Goal: Information Seeking & Learning: Learn about a topic

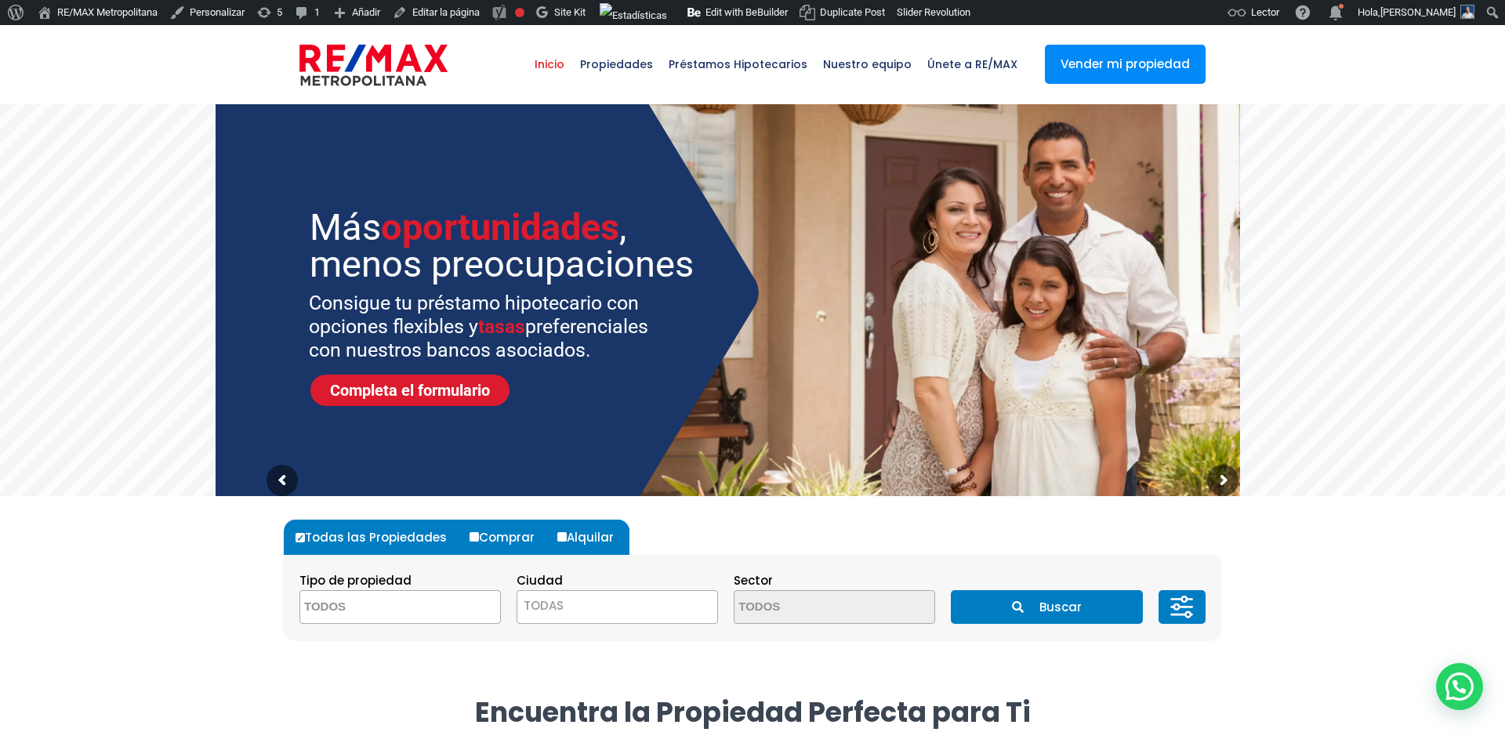
select select
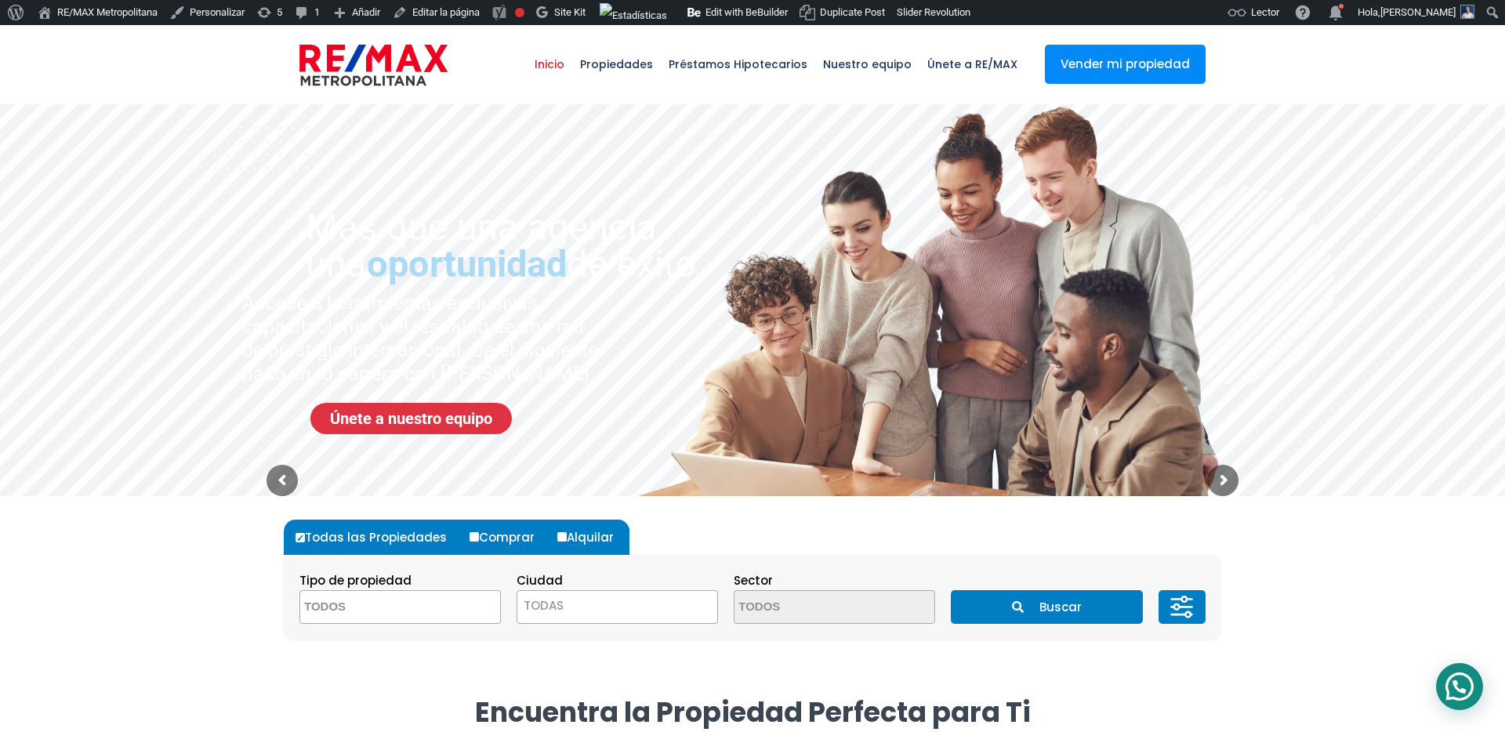
click at [1462, 684] on div at bounding box center [1459, 686] width 47 height 47
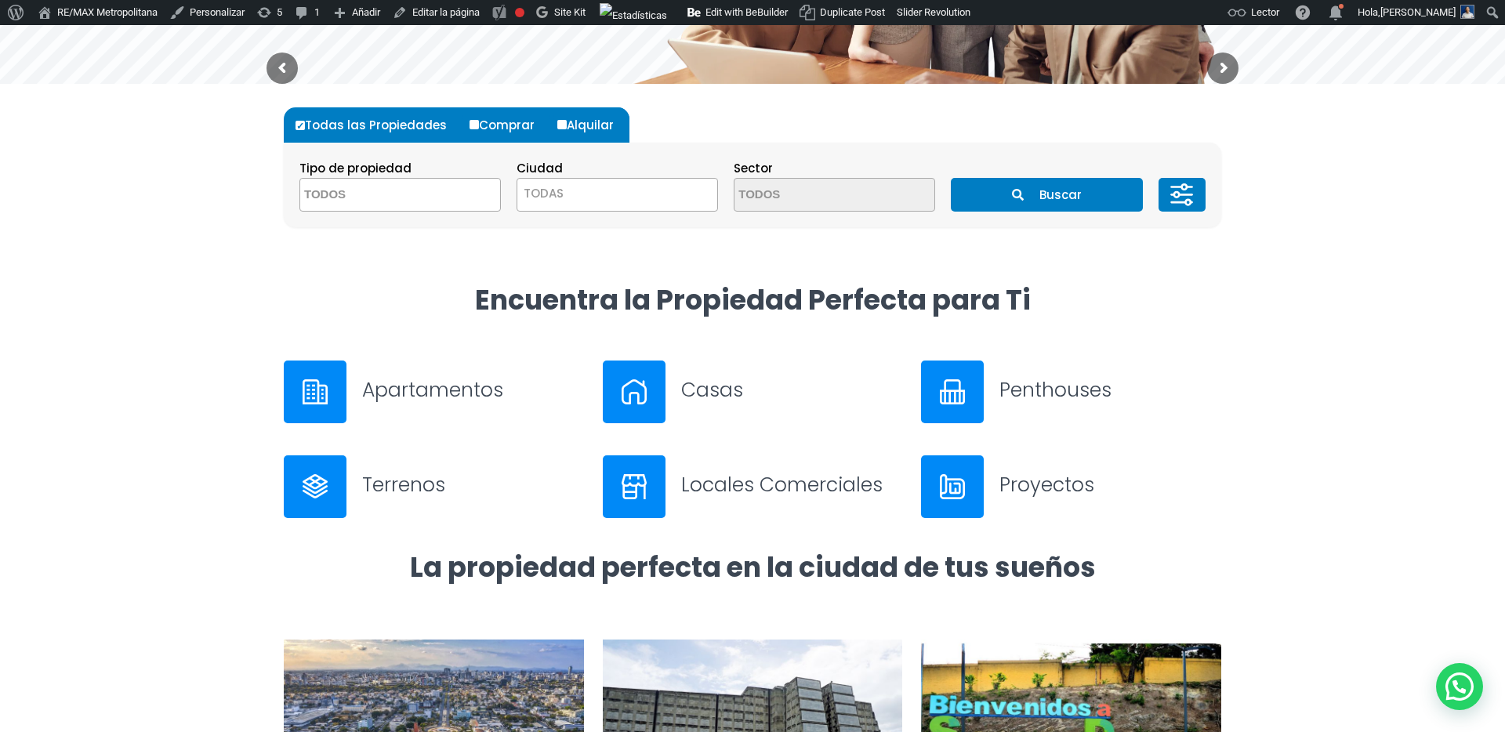
scroll to position [965, 0]
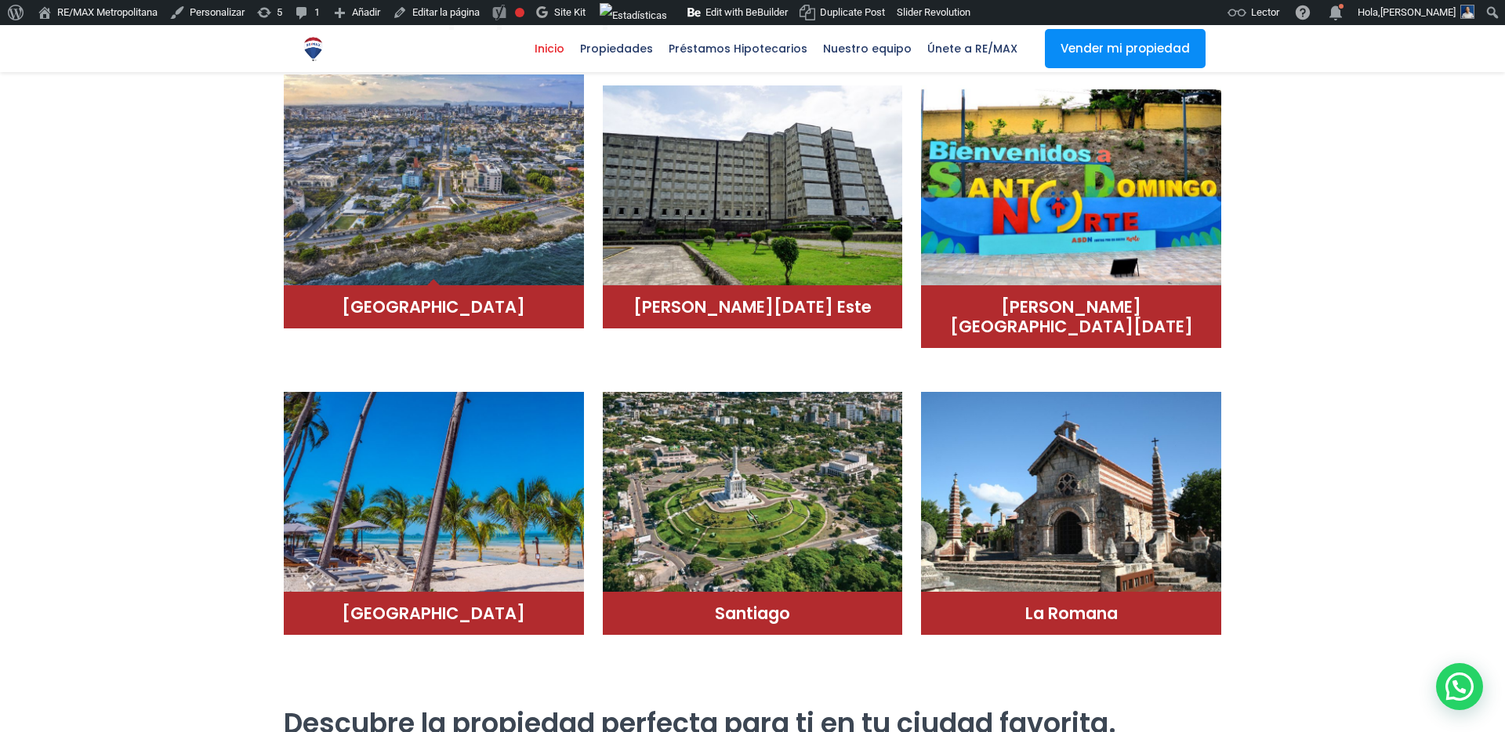
click at [472, 211] on img at bounding box center [434, 180] width 300 height 212
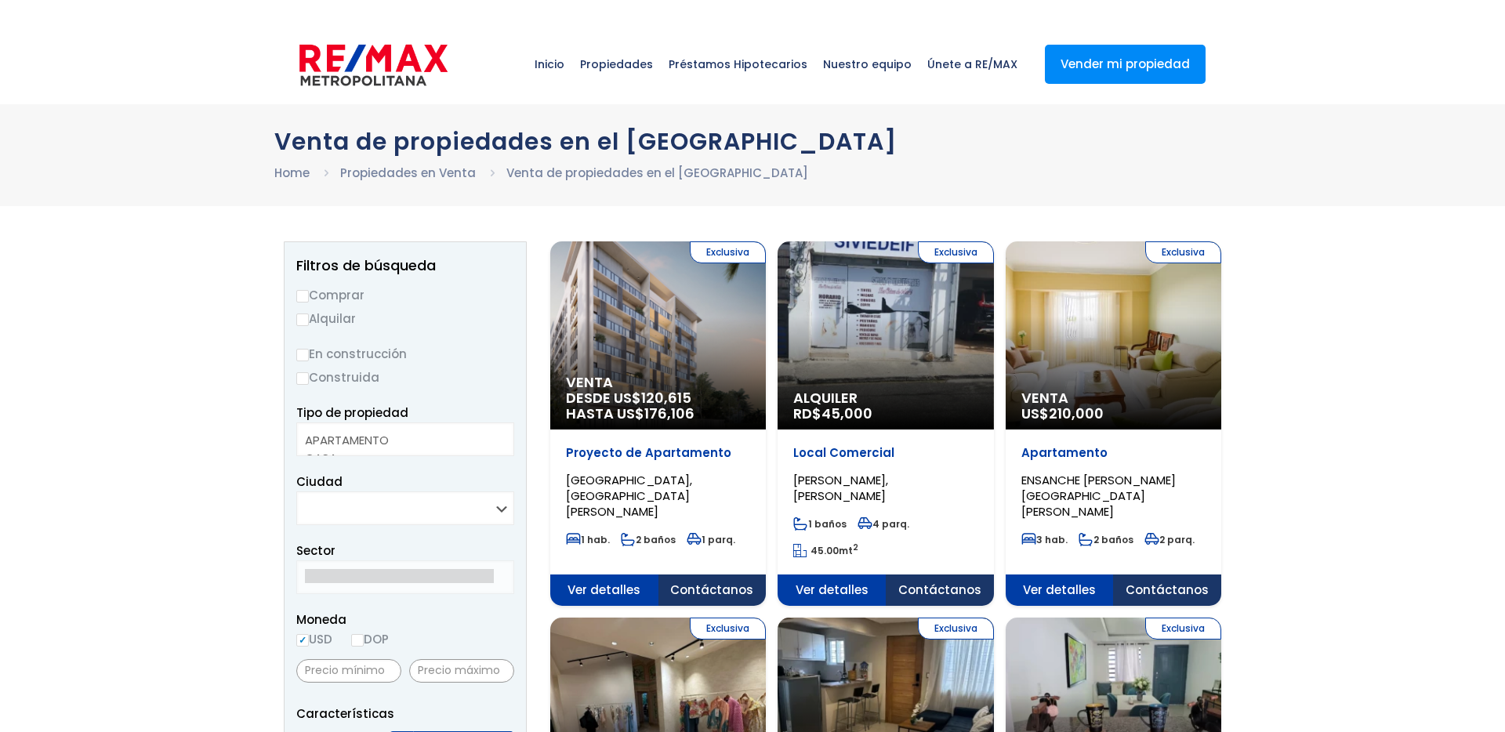
select select
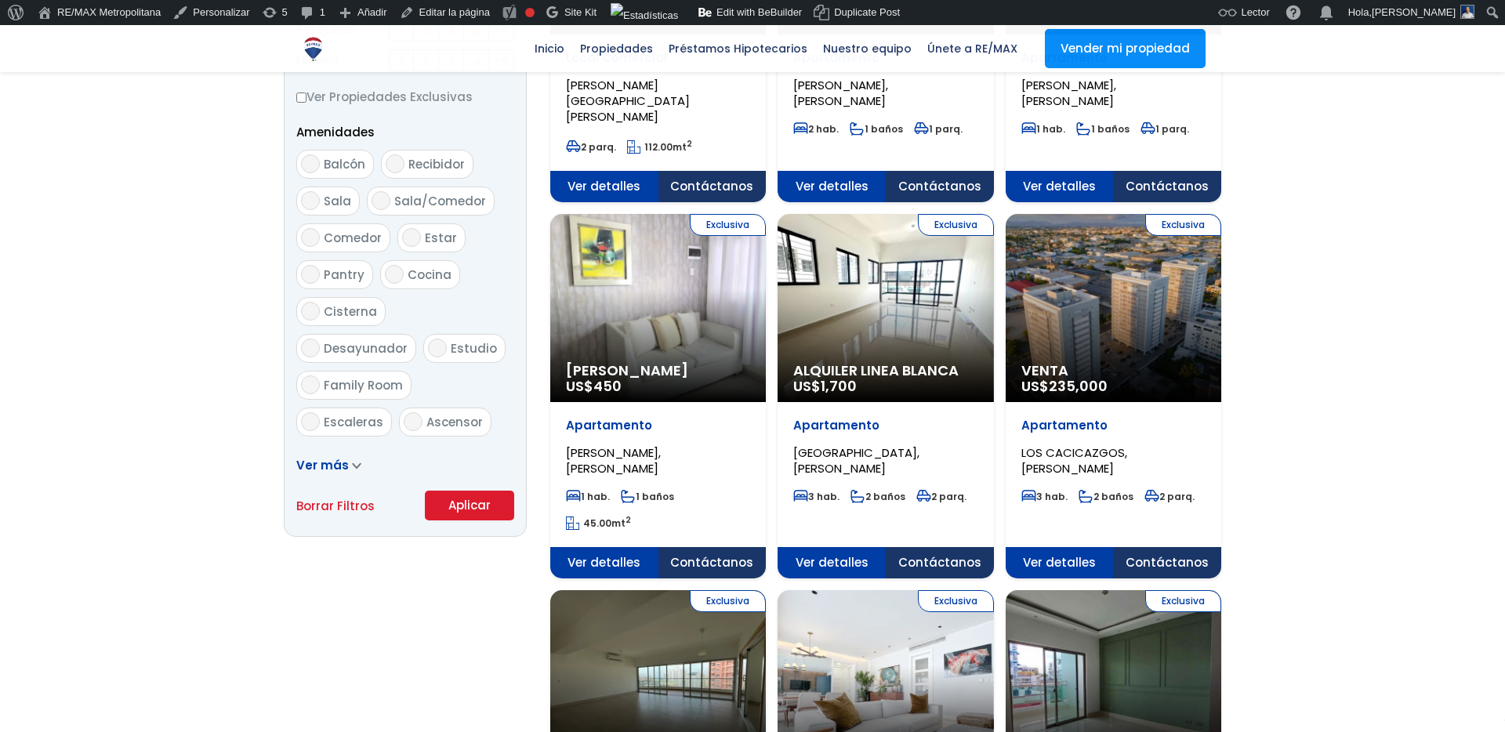
scroll to position [838, 0]
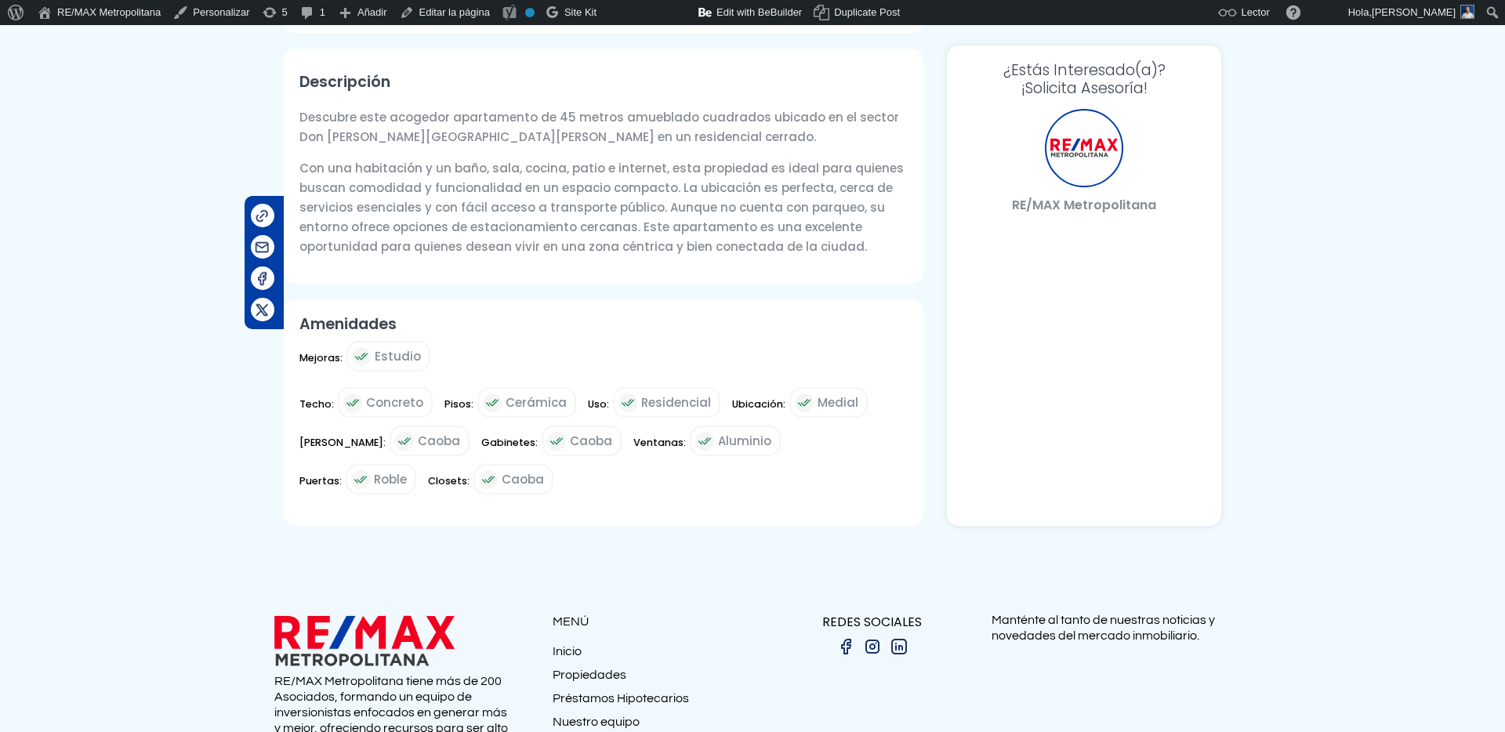
select select "DO"
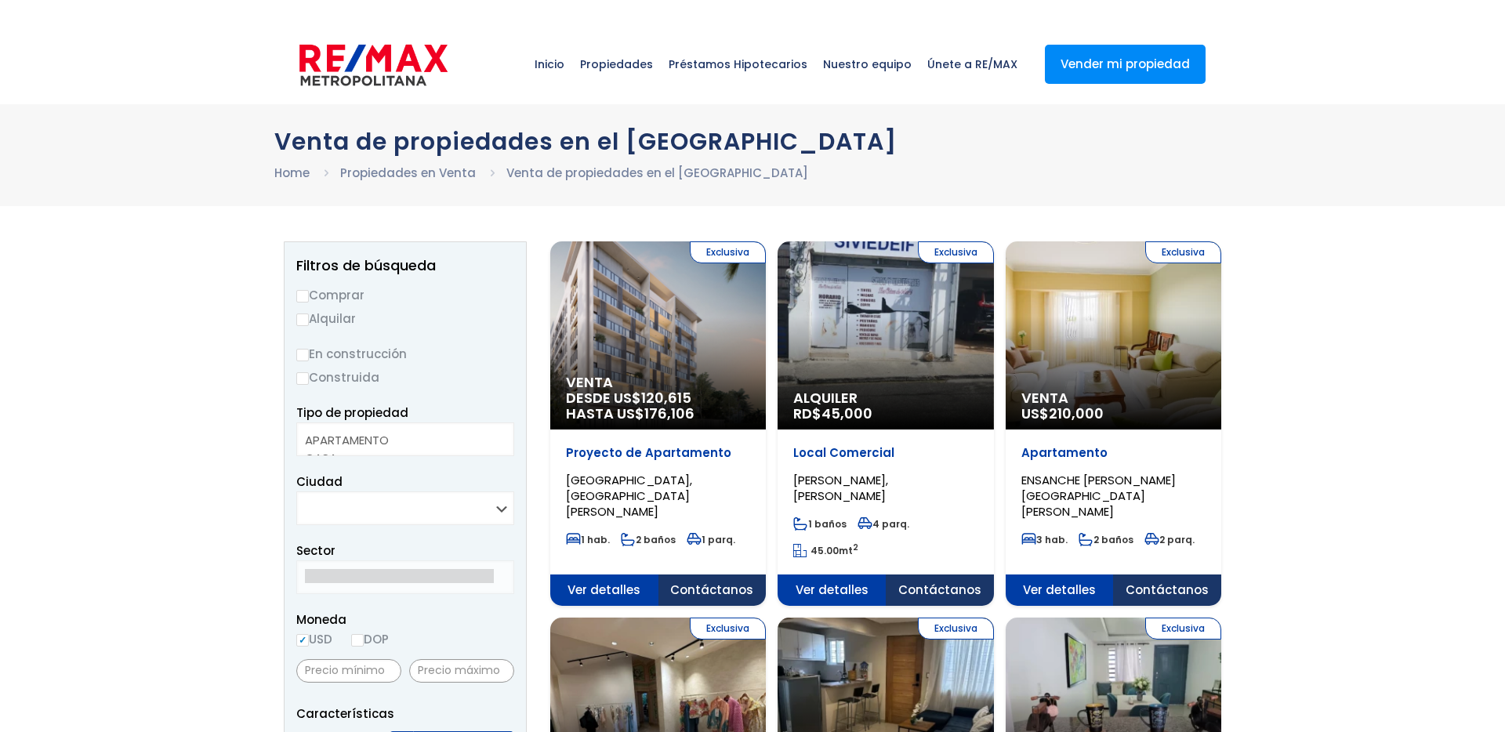
select select
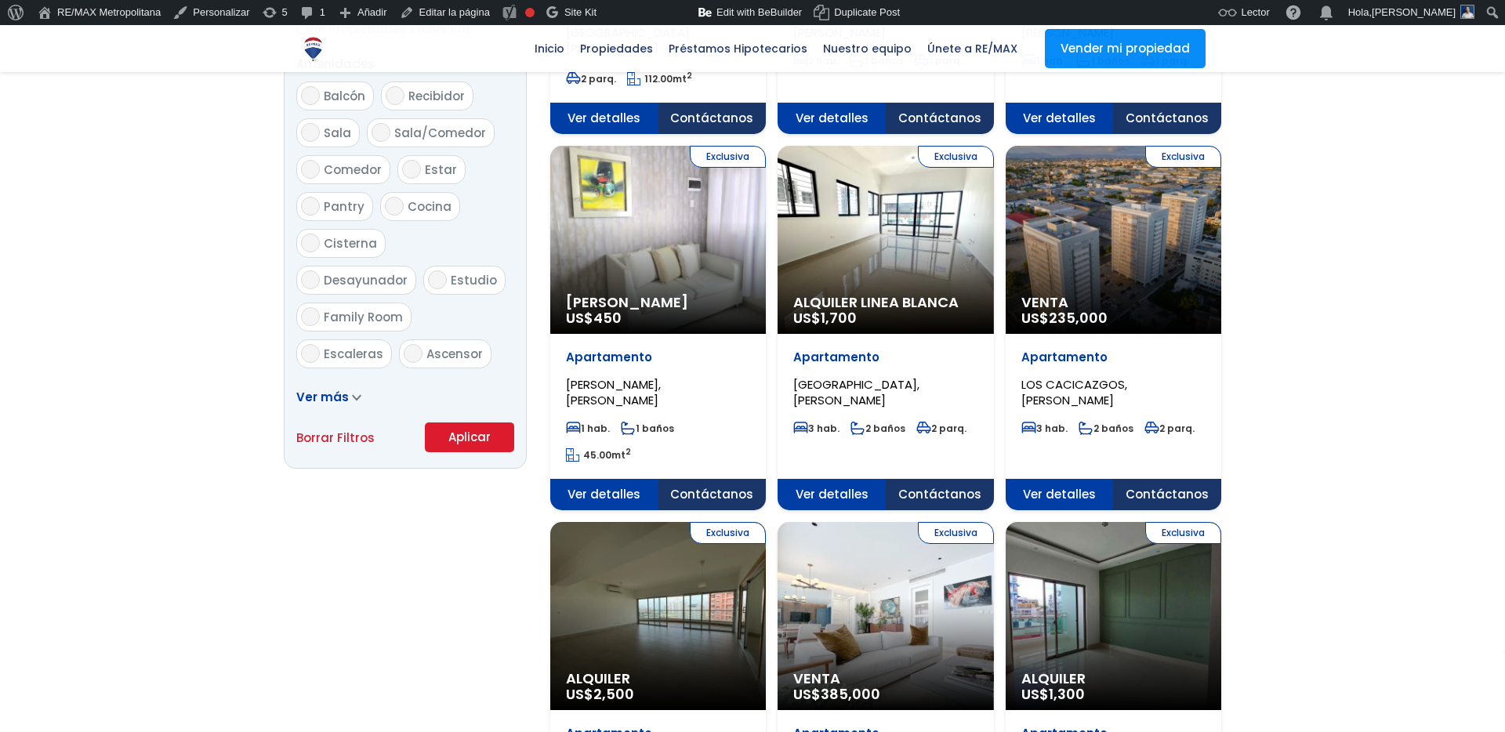
scroll to position [838, 0]
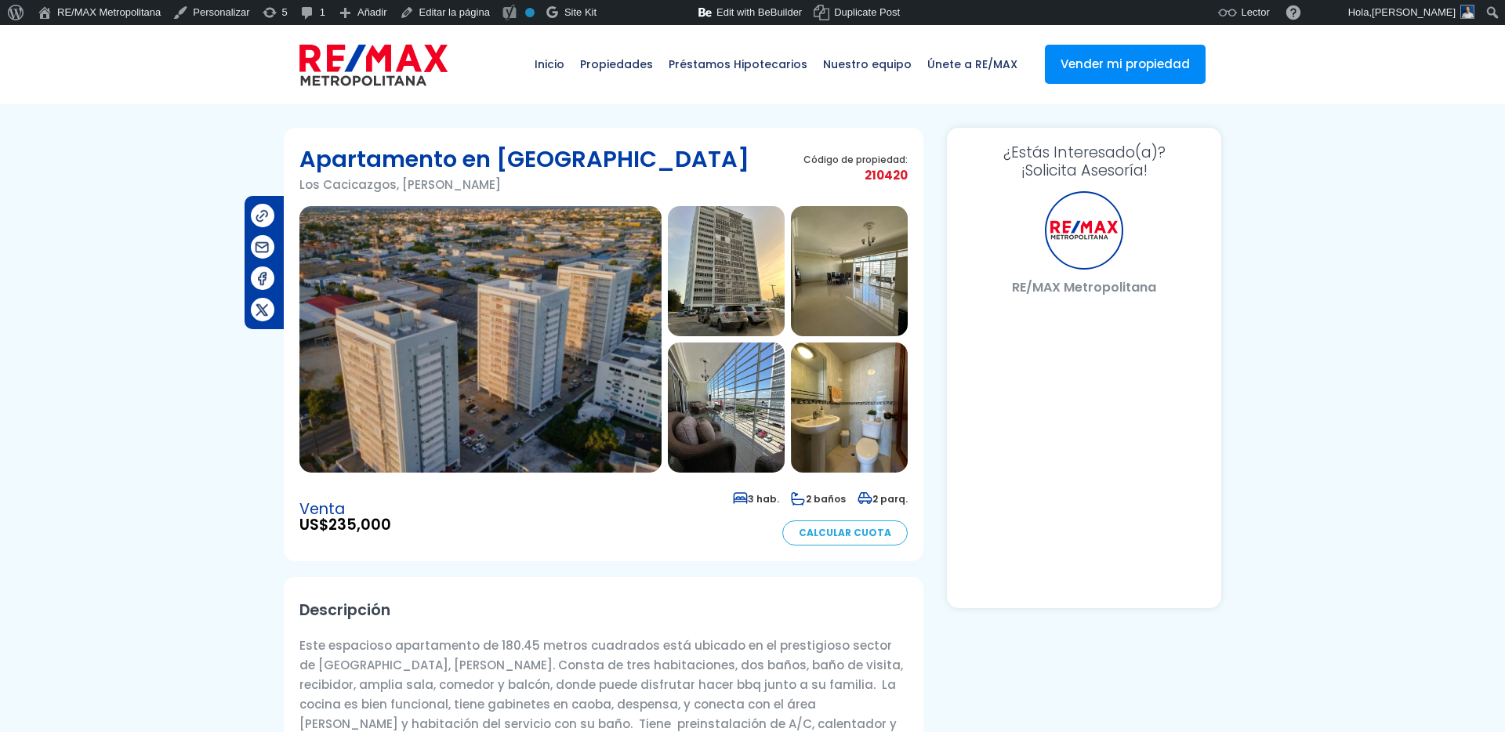
select select "DO"
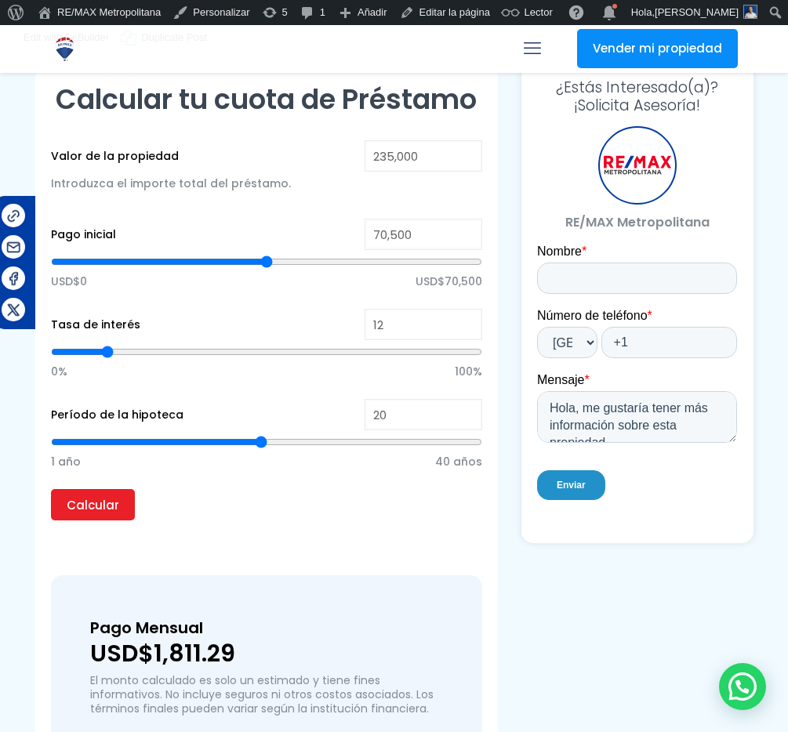
scroll to position [1289, 0]
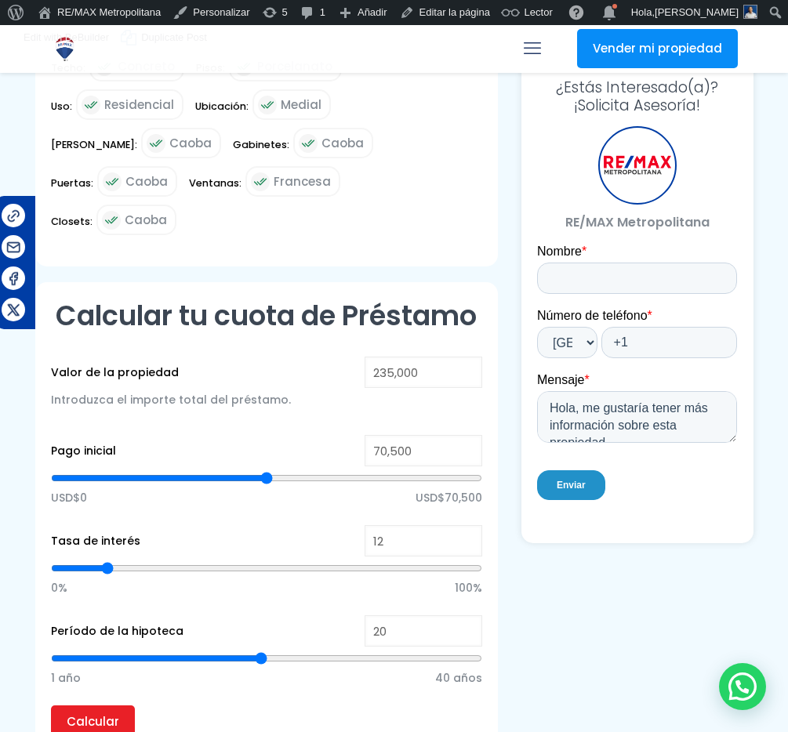
drag, startPoint x: 784, startPoint y: 65, endPoint x: 807, endPoint y: 65, distance: 22.7
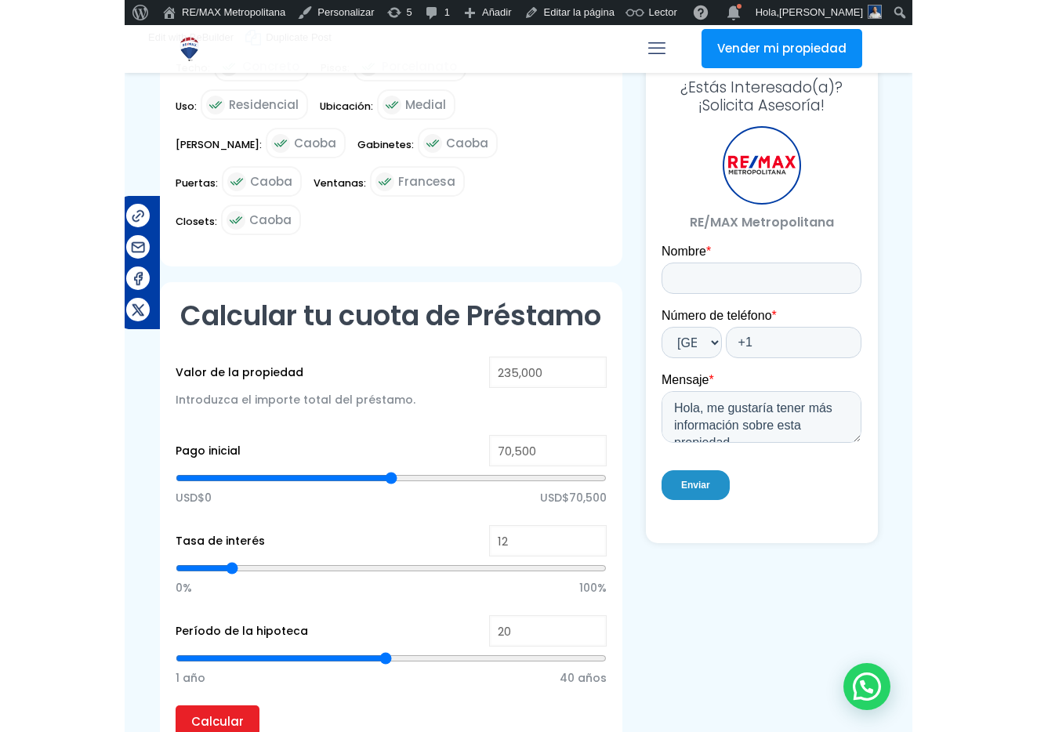
scroll to position [1173, 0]
